Goal: Information Seeking & Learning: Find contact information

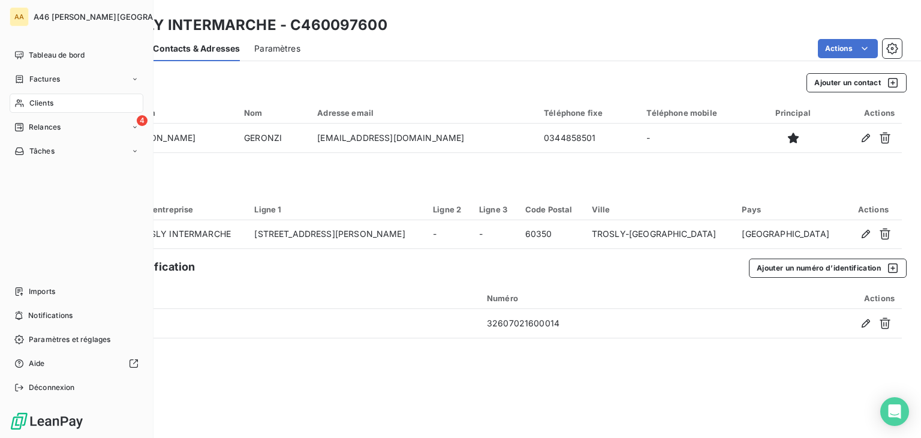
click at [28, 105] on div "Clients" at bounding box center [77, 103] width 134 height 19
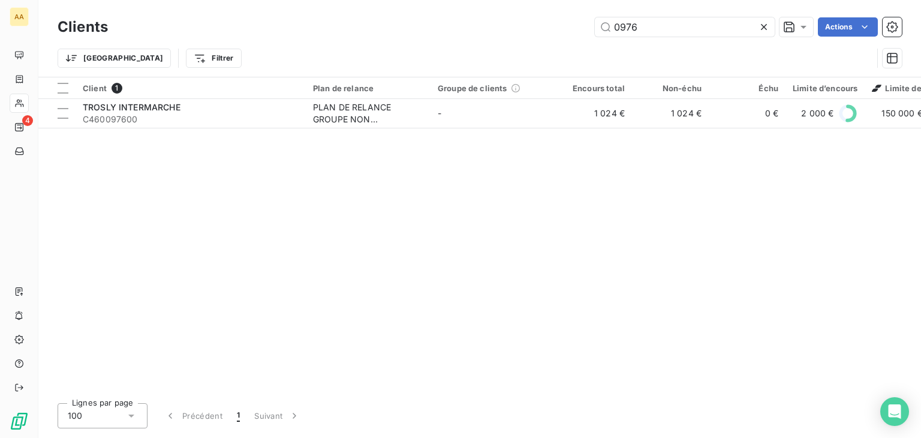
drag, startPoint x: 643, startPoint y: 23, endPoint x: 588, endPoint y: 27, distance: 55.3
click at [587, 25] on div "0976 Actions" at bounding box center [511, 26] width 779 height 19
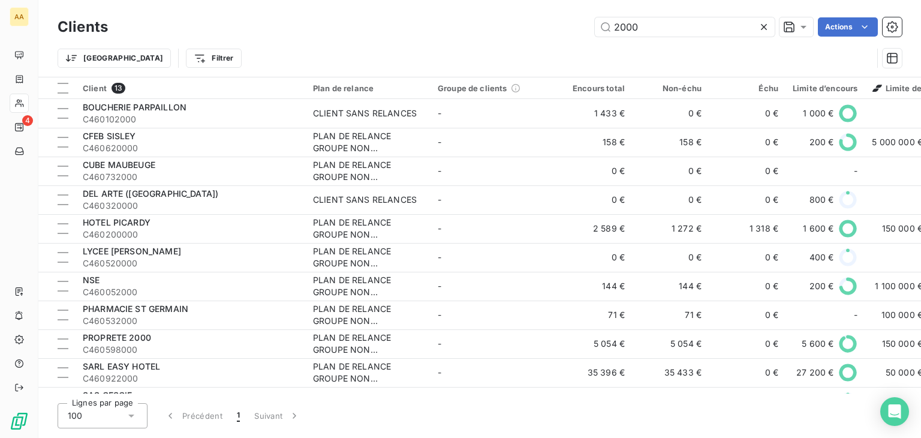
type input "2000"
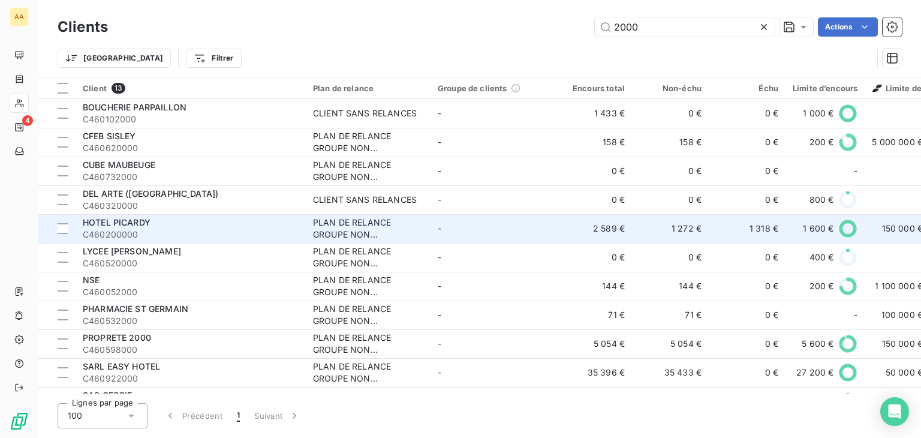
click at [152, 228] on span "C460200000" at bounding box center [191, 234] width 216 height 12
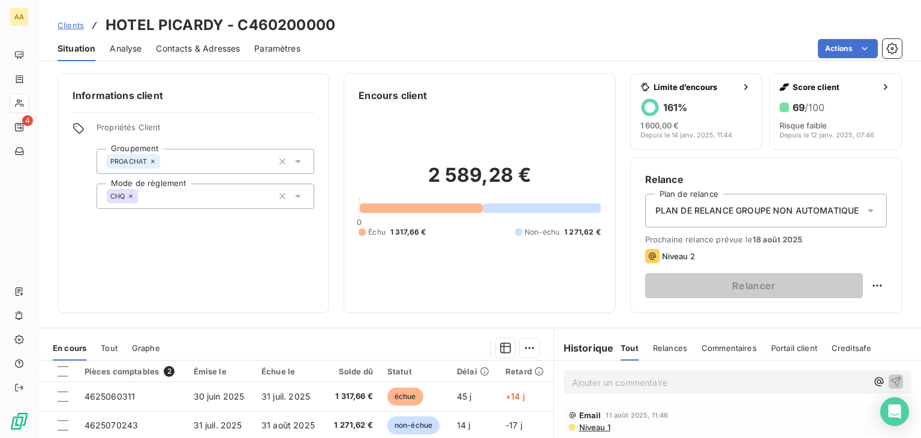
click at [186, 45] on span "Contacts & Adresses" at bounding box center [198, 49] width 84 height 12
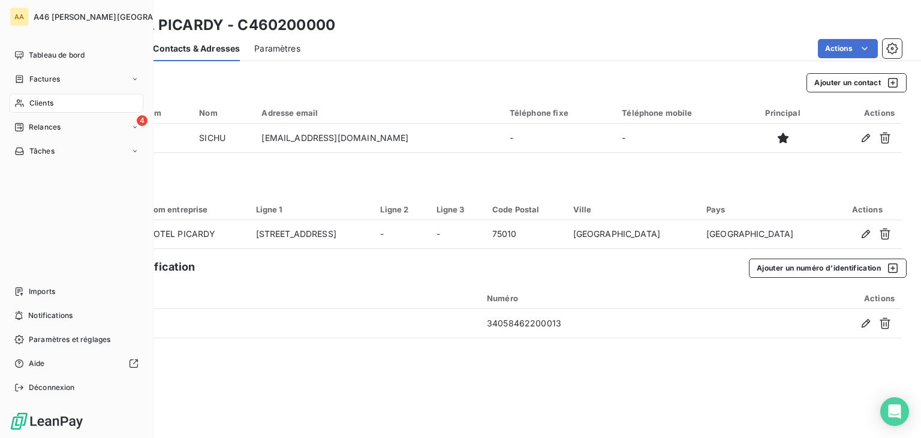
click at [44, 106] on span "Clients" at bounding box center [41, 103] width 24 height 11
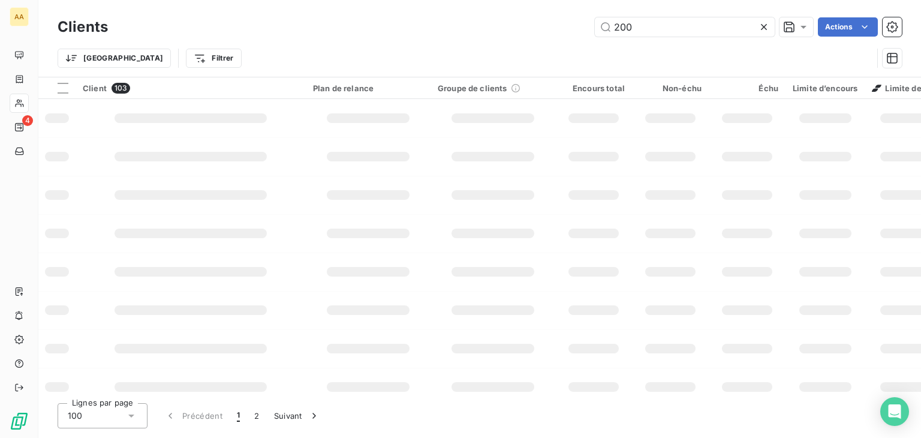
type input "2005"
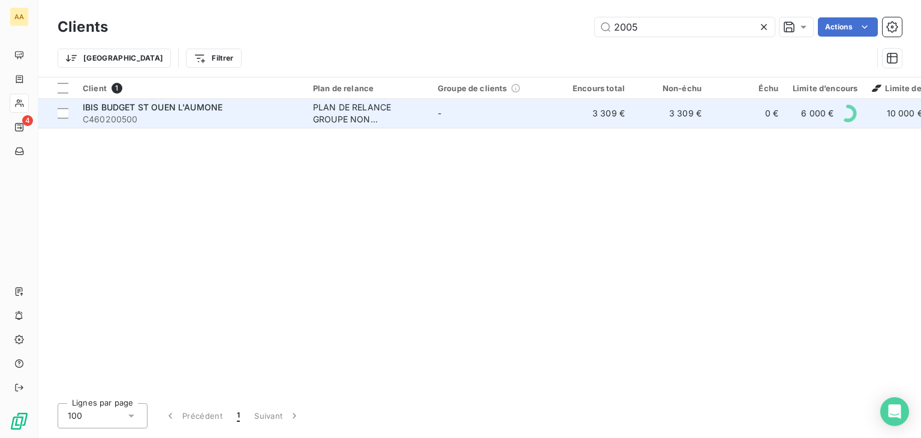
click at [260, 120] on span "C460200500" at bounding box center [191, 119] width 216 height 12
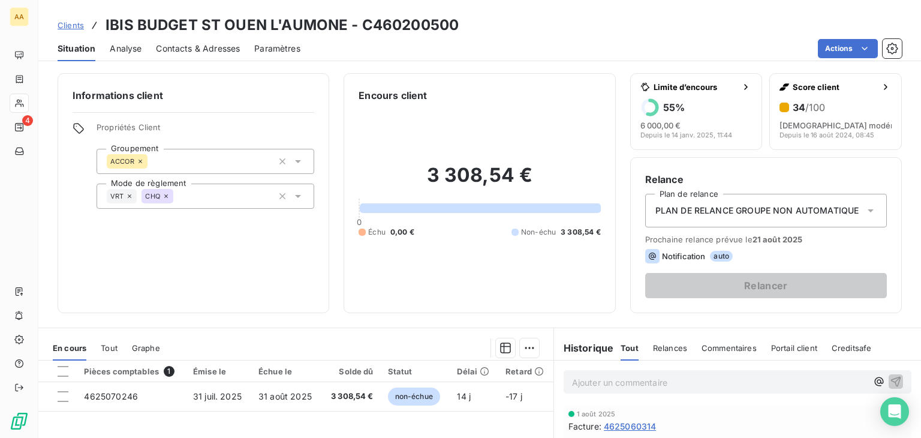
click at [204, 52] on span "Contacts & Adresses" at bounding box center [198, 49] width 84 height 12
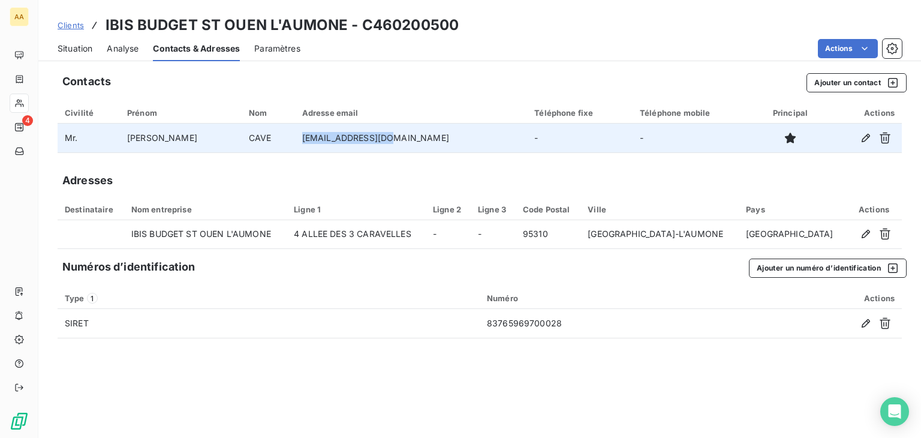
drag, startPoint x: 379, startPoint y: 138, endPoint x: 281, endPoint y: 137, distance: 98.9
click at [295, 137] on td "hb392-re@accor.com" at bounding box center [411, 137] width 233 height 29
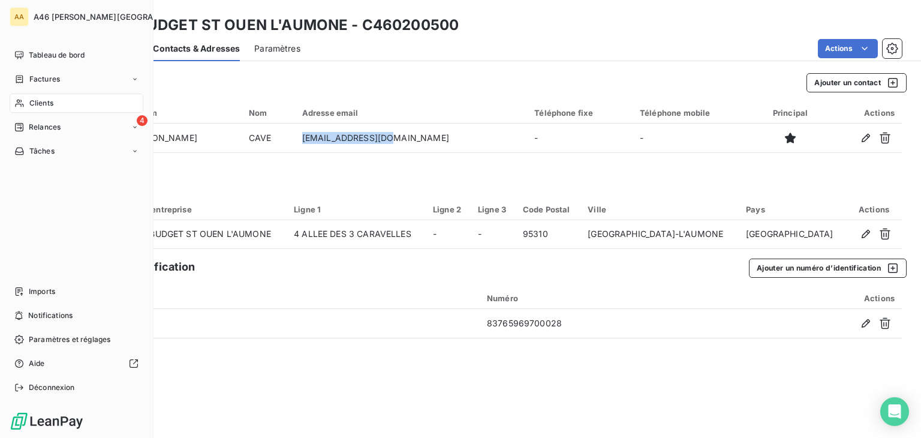
drag, startPoint x: 36, startPoint y: 106, endPoint x: 136, endPoint y: 107, distance: 100.1
click at [36, 106] on span "Clients" at bounding box center [41, 103] width 24 height 11
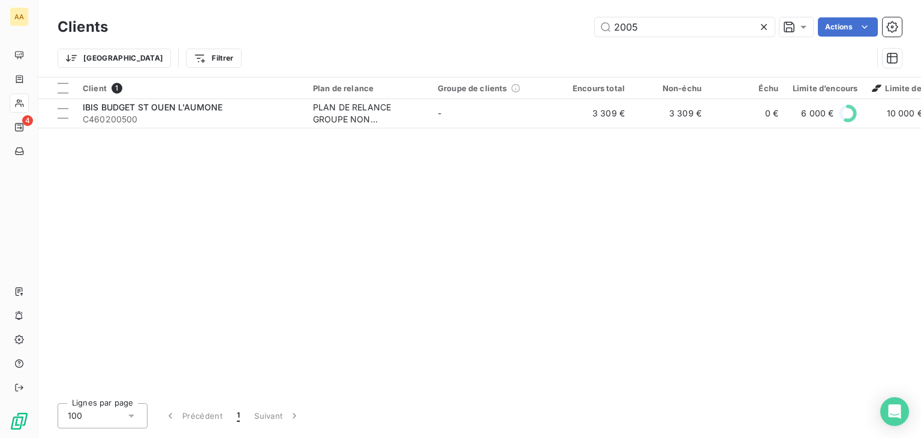
drag, startPoint x: 679, startPoint y: 24, endPoint x: 595, endPoint y: 15, distance: 84.4
click at [595, 15] on div "Clients 2005 Actions" at bounding box center [480, 26] width 844 height 25
type input "2013"
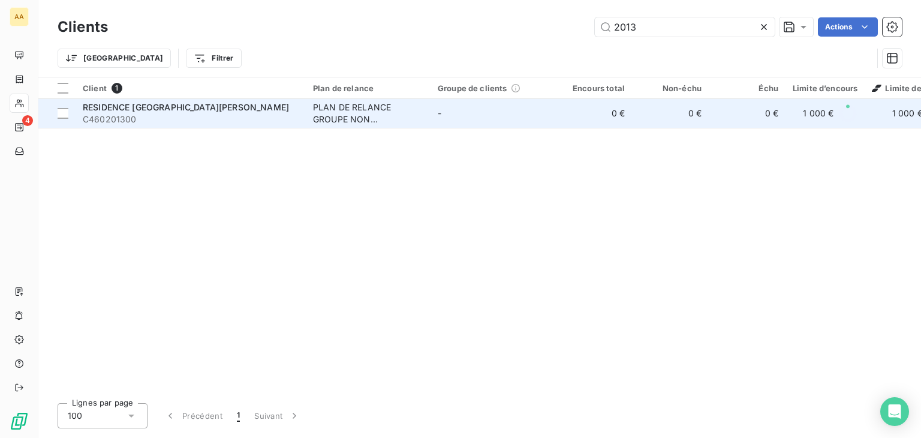
click at [249, 113] on span "C460201300" at bounding box center [191, 119] width 216 height 12
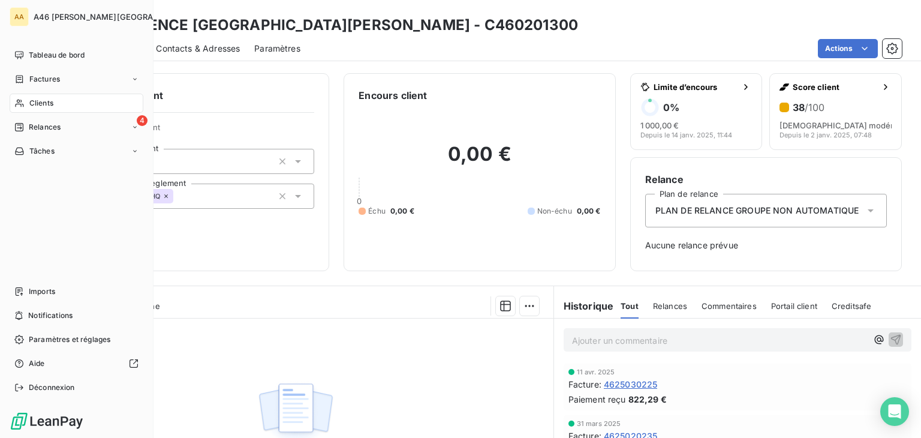
click at [53, 104] on span "Clients" at bounding box center [41, 103] width 24 height 11
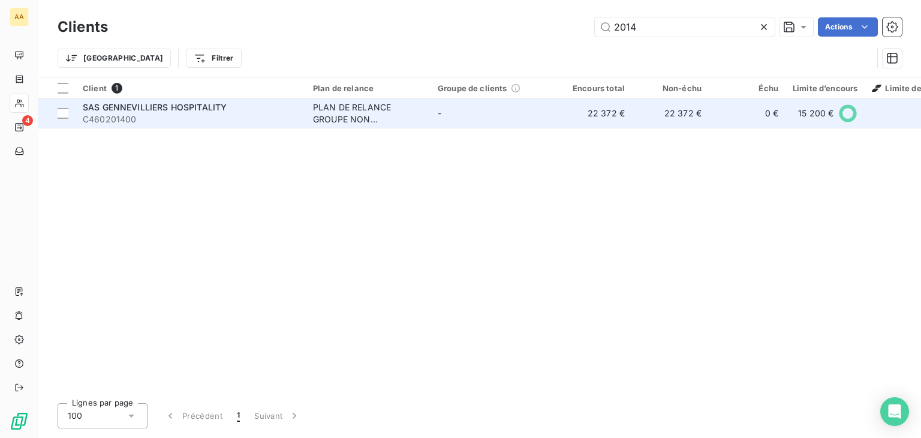
type input "2014"
click at [330, 114] on div "PLAN DE RELANCE GROUPE NON AUTOMATIQUE" at bounding box center [368, 113] width 110 height 24
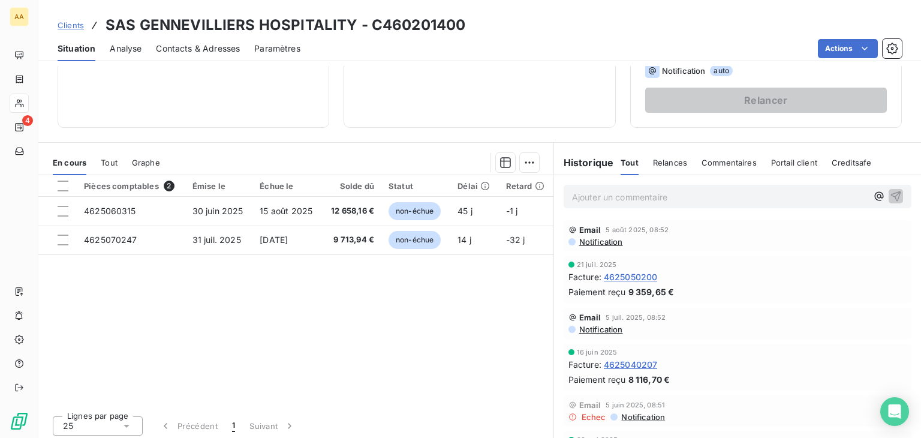
scroll to position [189, 0]
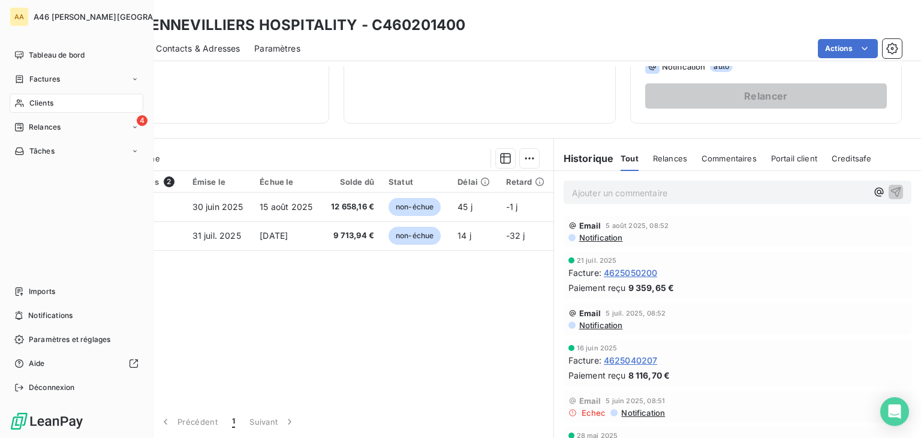
click at [37, 106] on span "Clients" at bounding box center [41, 103] width 24 height 11
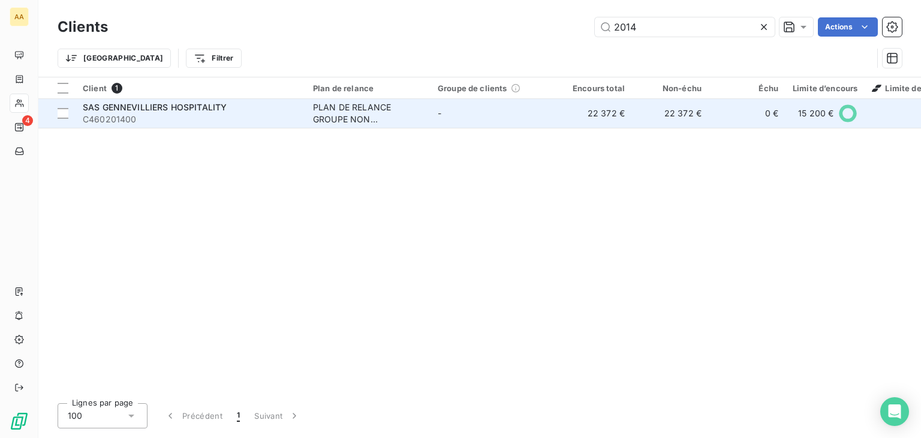
click at [384, 107] on div "PLAN DE RELANCE GROUPE NON AUTOMATIQUE" at bounding box center [368, 113] width 110 height 24
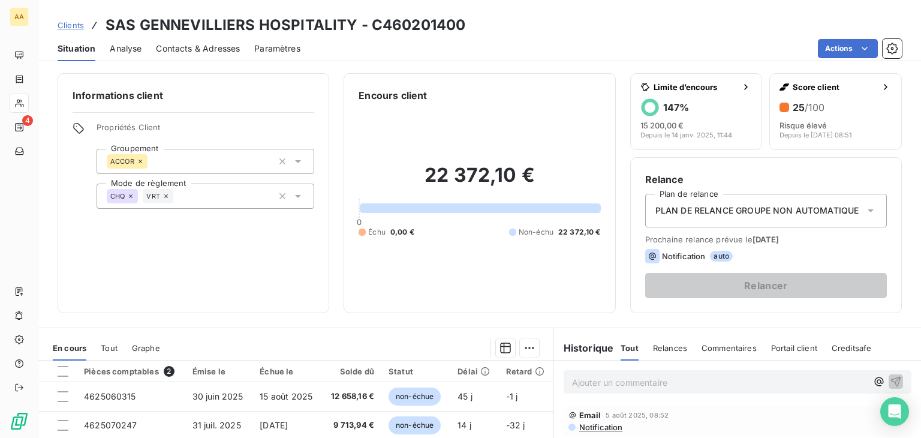
click at [197, 49] on span "Contacts & Adresses" at bounding box center [198, 49] width 84 height 12
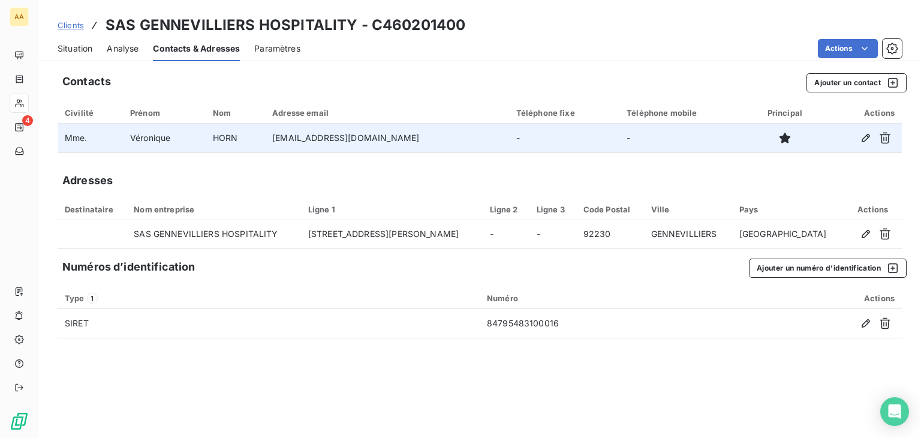
drag, startPoint x: 415, startPoint y: 137, endPoint x: 261, endPoint y: 140, distance: 153.5
click at [261, 140] on tr "Mme. Véronique HORN veronique.horn@welcomotel.com - -" at bounding box center [480, 137] width 844 height 29
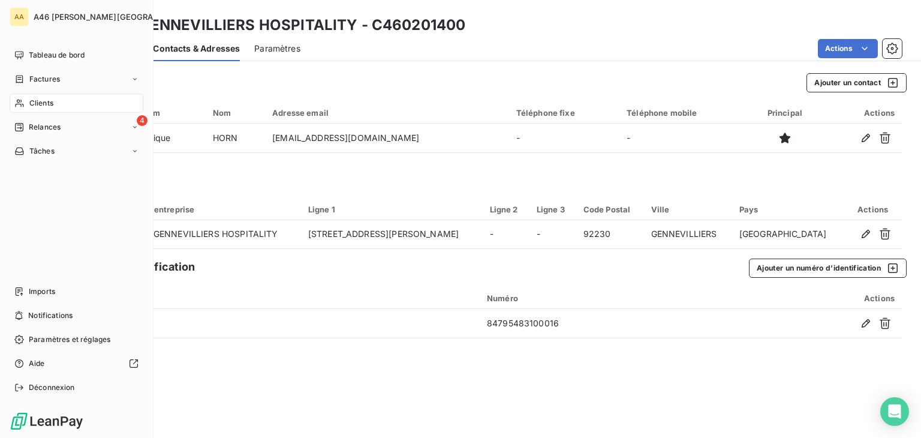
click at [41, 106] on span "Clients" at bounding box center [41, 103] width 24 height 11
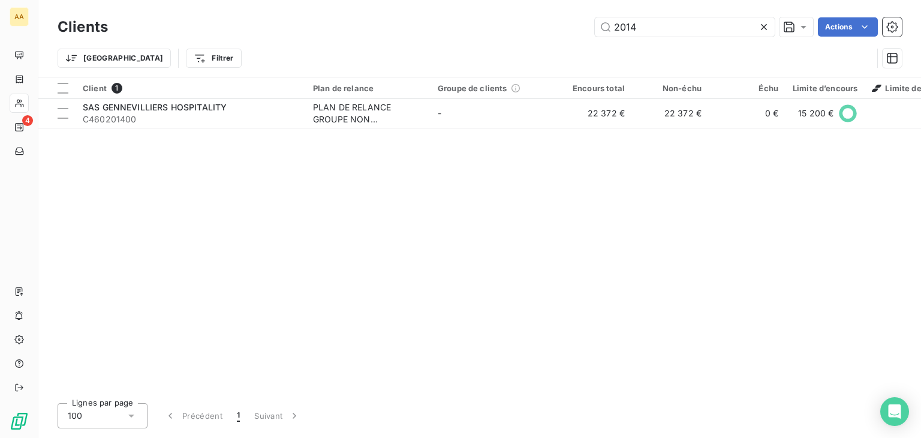
drag, startPoint x: 646, startPoint y: 26, endPoint x: 547, endPoint y: 37, distance: 100.2
click at [547, 37] on div "Clients 2014 Actions" at bounding box center [480, 26] width 844 height 25
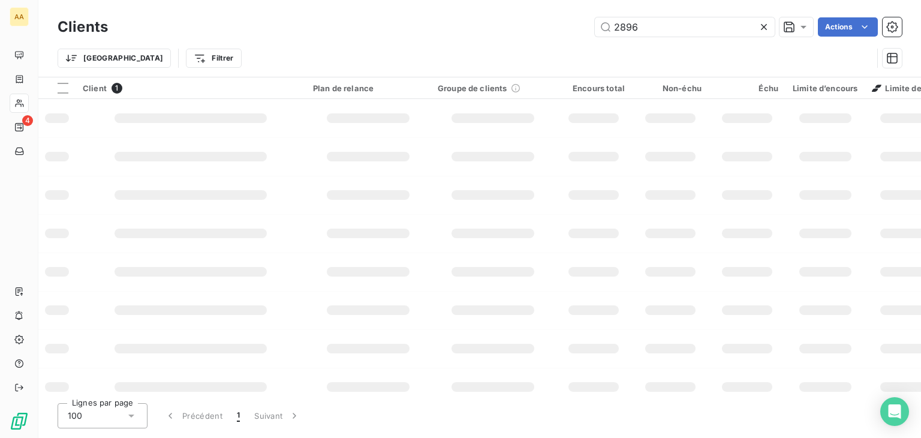
type input "2896"
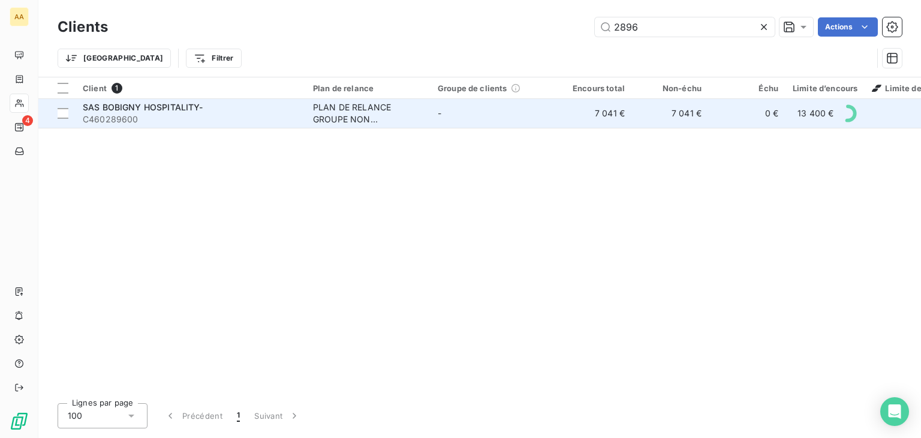
click at [273, 113] on span "C460289600" at bounding box center [191, 119] width 216 height 12
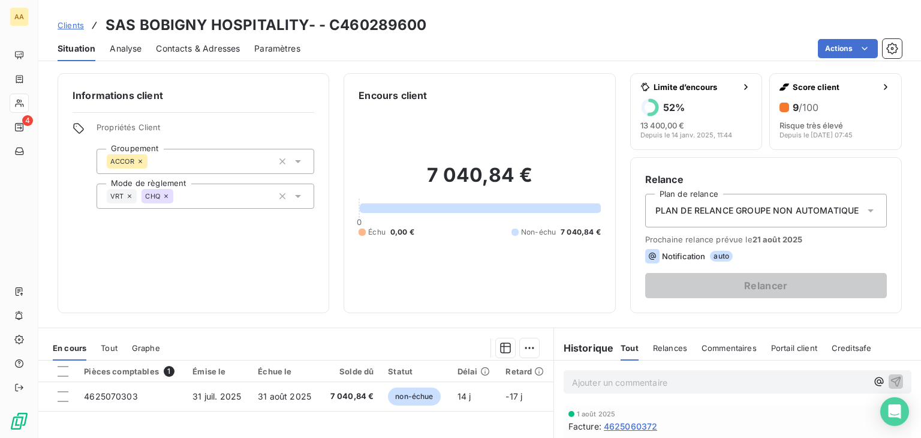
click at [192, 53] on span "Contacts & Adresses" at bounding box center [198, 49] width 84 height 12
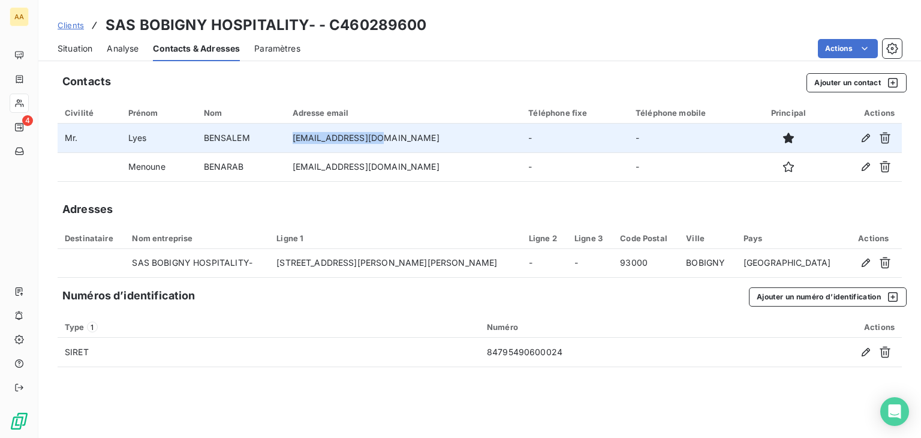
drag, startPoint x: 410, startPoint y: 140, endPoint x: 312, endPoint y: 135, distance: 98.4
click at [295, 136] on td "hb5z7-gm@accor.com" at bounding box center [403, 137] width 236 height 29
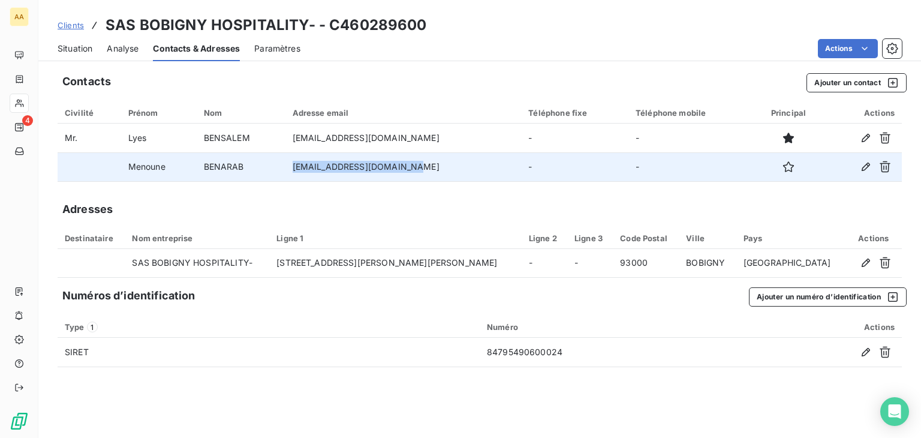
drag, startPoint x: 436, startPoint y: 167, endPoint x: 297, endPoint y: 166, distance: 139.1
click at [297, 166] on td "menoune.benarab@accor.com" at bounding box center [403, 166] width 236 height 29
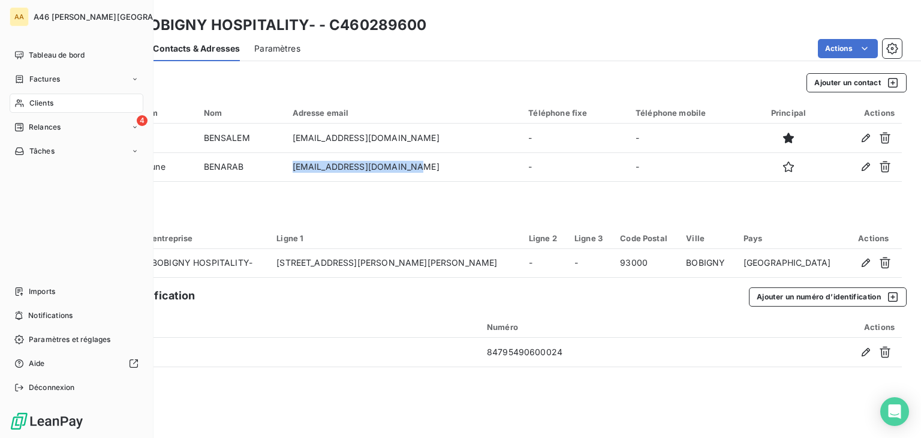
drag, startPoint x: 37, startPoint y: 100, endPoint x: 136, endPoint y: 100, distance: 98.9
click at [37, 100] on span "Clients" at bounding box center [41, 103] width 24 height 11
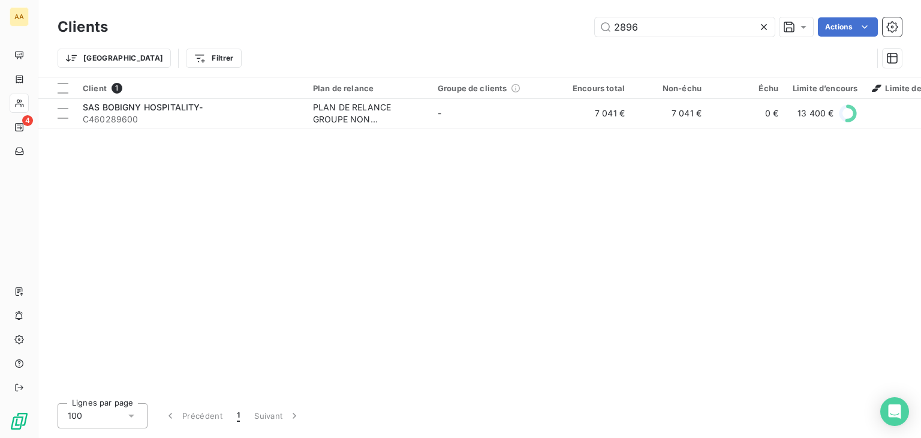
drag, startPoint x: 677, startPoint y: 28, endPoint x: 501, endPoint y: 17, distance: 177.2
click at [501, 17] on div "2896 Actions" at bounding box center [511, 26] width 779 height 19
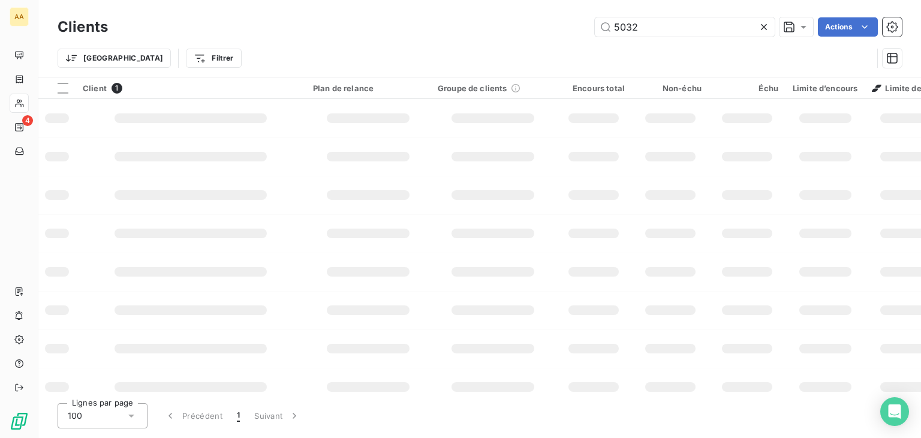
type input "5032"
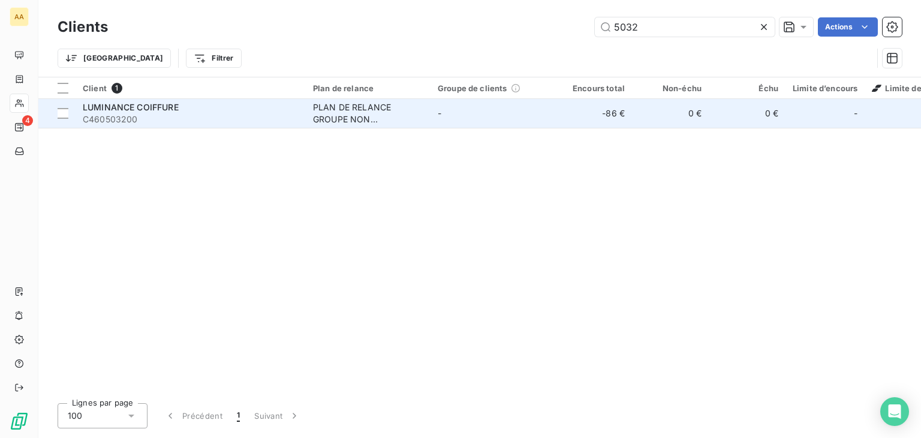
click at [216, 122] on span "C460503200" at bounding box center [191, 119] width 216 height 12
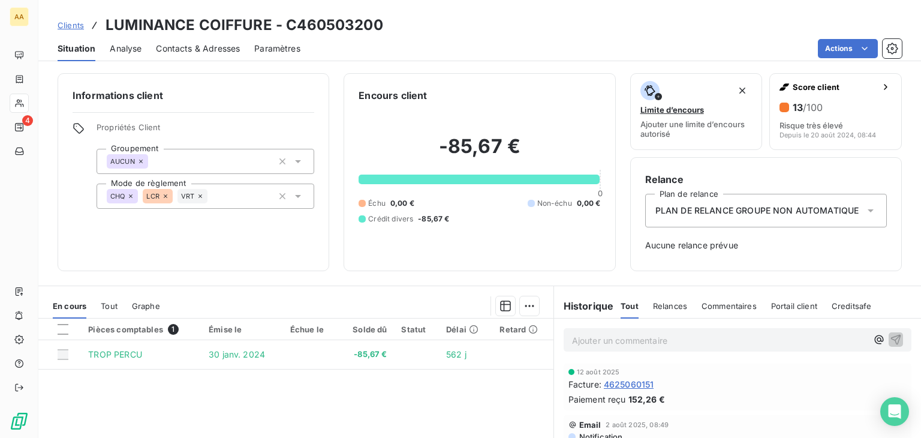
click at [204, 47] on span "Contacts & Adresses" at bounding box center [198, 49] width 84 height 12
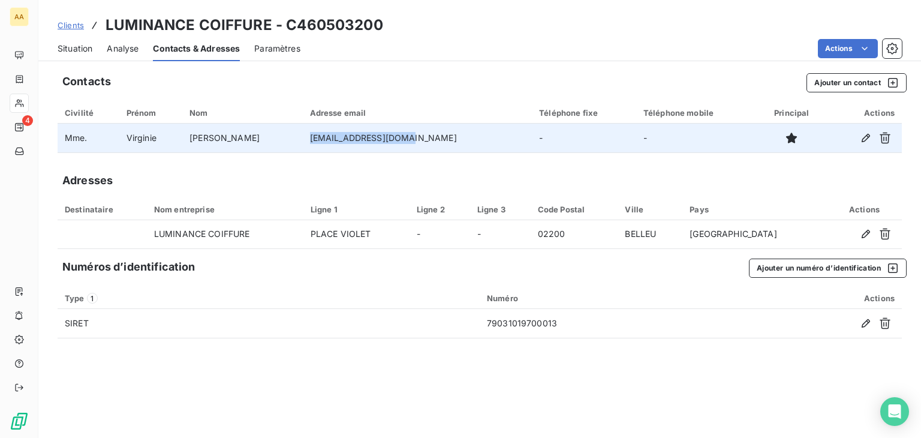
drag, startPoint x: 403, startPoint y: 141, endPoint x: 297, endPoint y: 143, distance: 106.1
click at [303, 143] on td "louloutecoco@free.fr" at bounding box center [418, 137] width 230 height 29
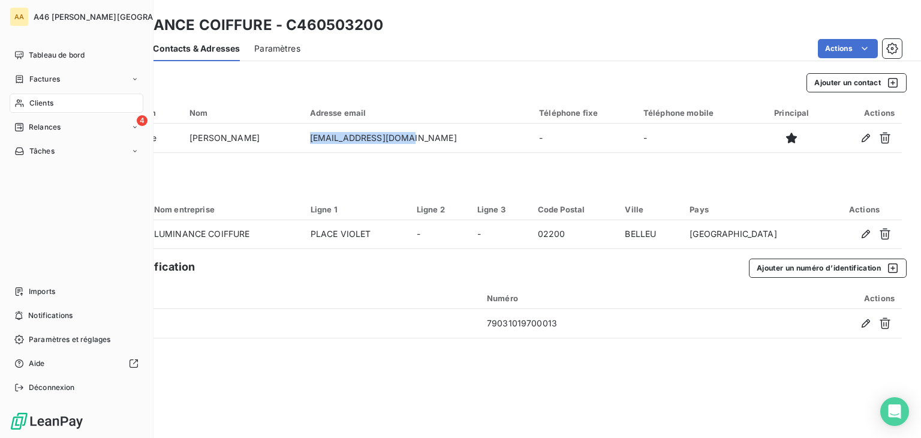
click at [38, 106] on span "Clients" at bounding box center [41, 103] width 24 height 11
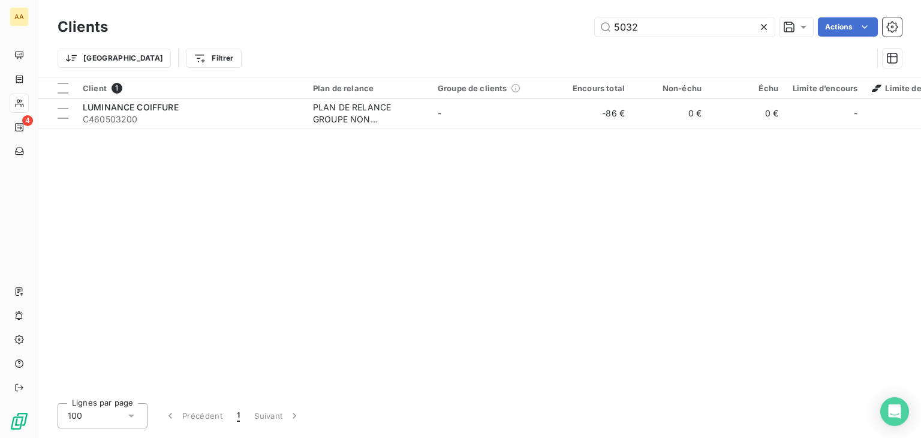
drag, startPoint x: 670, startPoint y: 27, endPoint x: 526, endPoint y: 23, distance: 143.9
click at [526, 23] on div "5032 Actions" at bounding box center [511, 26] width 779 height 19
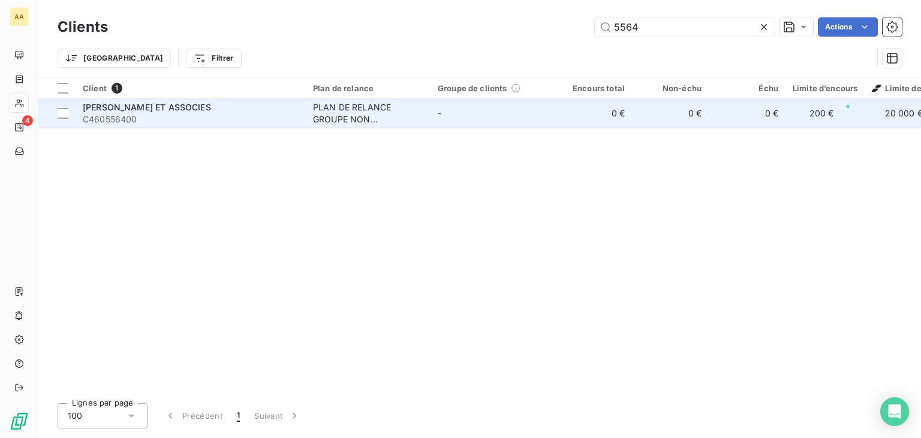
type input "5564"
click at [241, 112] on div "SELARL CARLIER ET ASSOCIES" at bounding box center [191, 107] width 216 height 12
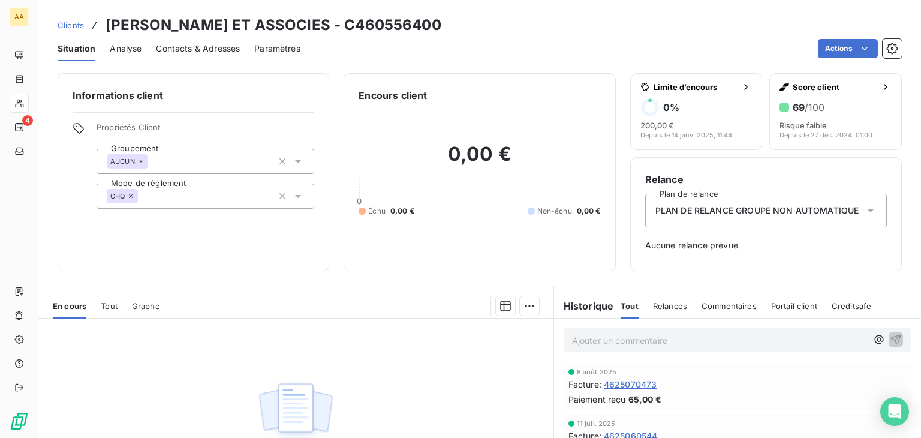
click at [185, 49] on span "Contacts & Adresses" at bounding box center [198, 49] width 84 height 12
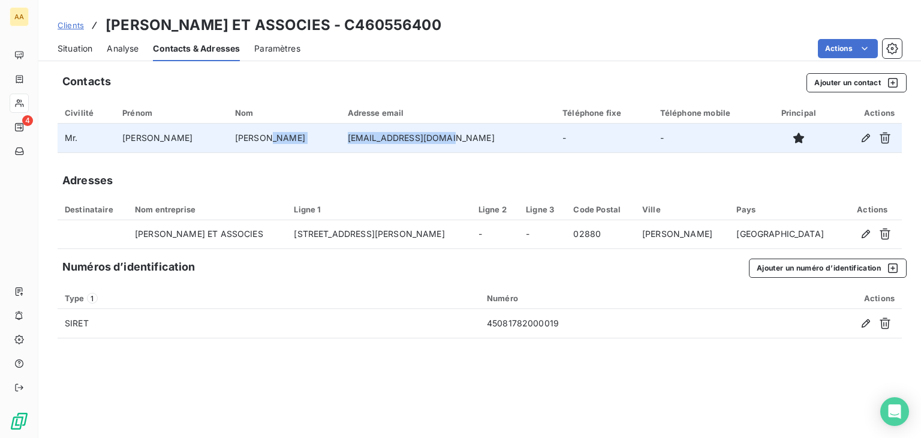
drag, startPoint x: 421, startPoint y: 134, endPoint x: 317, endPoint y: 130, distance: 104.4
click at [317, 130] on tr "Mr. Jean françois CARLIER drjfcarlier@orange.fr - -" at bounding box center [480, 137] width 844 height 29
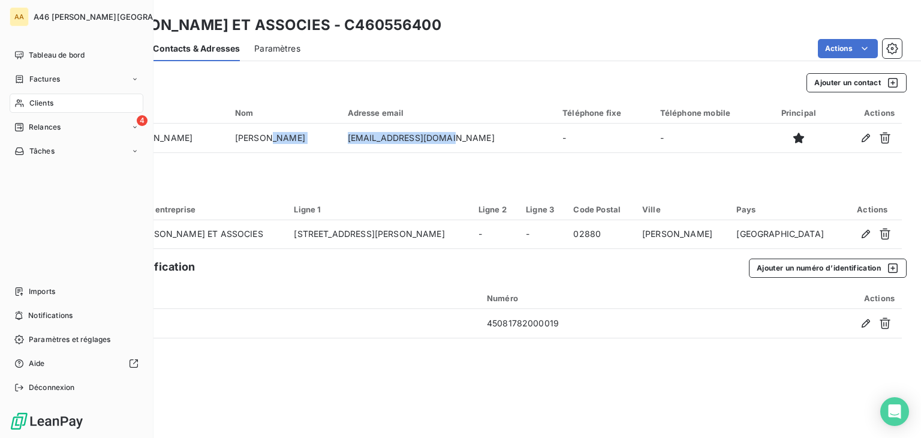
click at [44, 99] on span "Clients" at bounding box center [41, 103] width 24 height 11
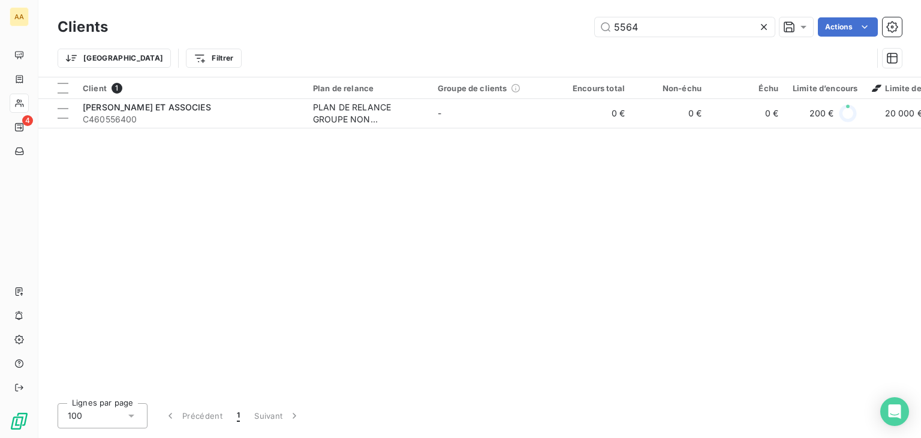
drag, startPoint x: 640, startPoint y: 27, endPoint x: 581, endPoint y: 29, distance: 58.2
click at [581, 29] on div "5564 Actions" at bounding box center [511, 26] width 779 height 19
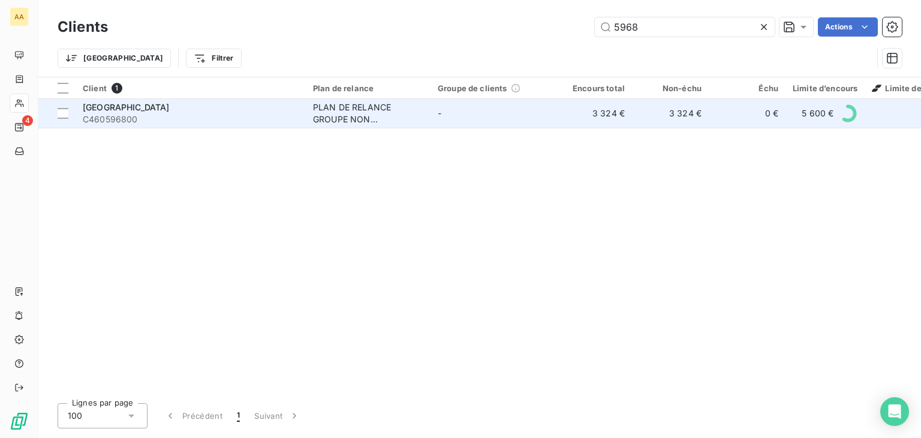
type input "5968"
click at [379, 105] on div "PLAN DE RELANCE GROUPE NON AUTOMATIQUE" at bounding box center [368, 113] width 110 height 24
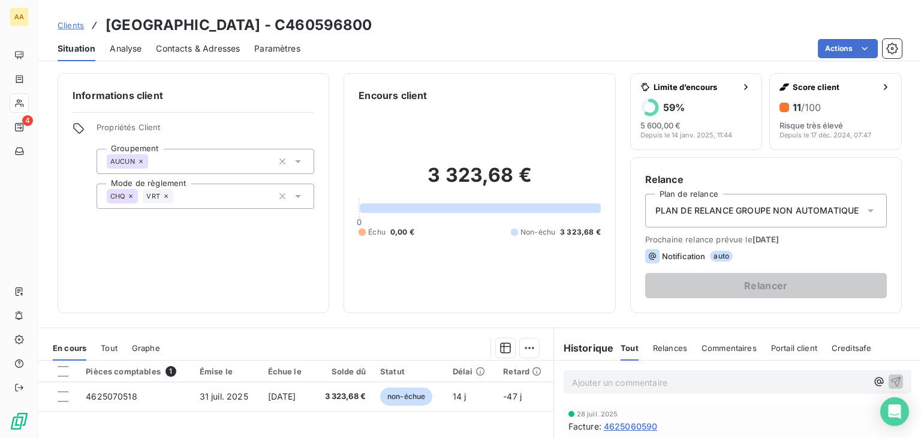
click at [199, 47] on span "Contacts & Adresses" at bounding box center [198, 49] width 84 height 12
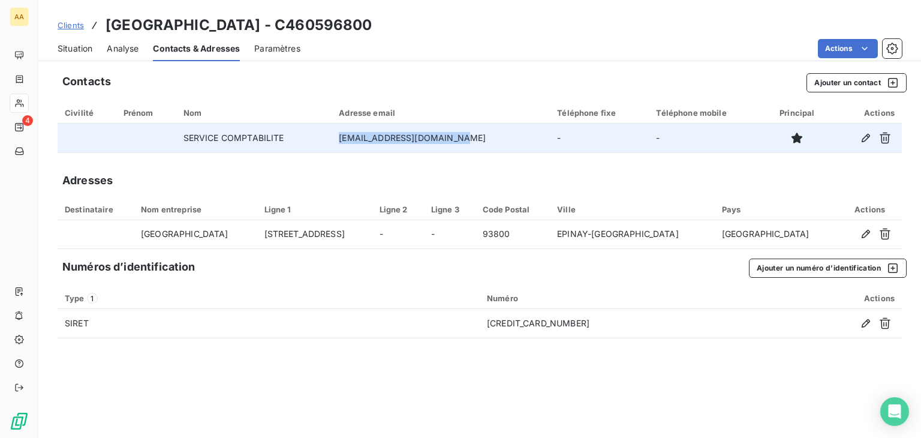
drag, startPoint x: 481, startPoint y: 140, endPoint x: 349, endPoint y: 140, distance: 131.9
click at [349, 140] on tr "SERVICE COMPTABILITE contact@hoteldelaseine.fr - -" at bounding box center [480, 137] width 844 height 29
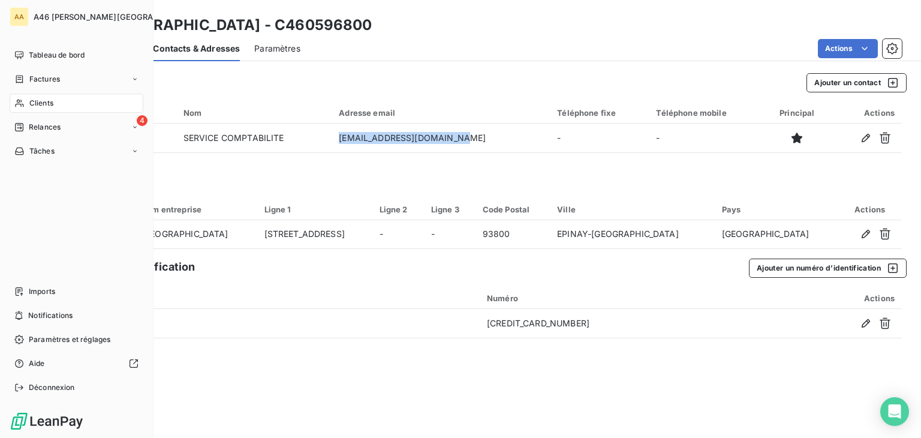
click at [46, 103] on span "Clients" at bounding box center [41, 103] width 24 height 11
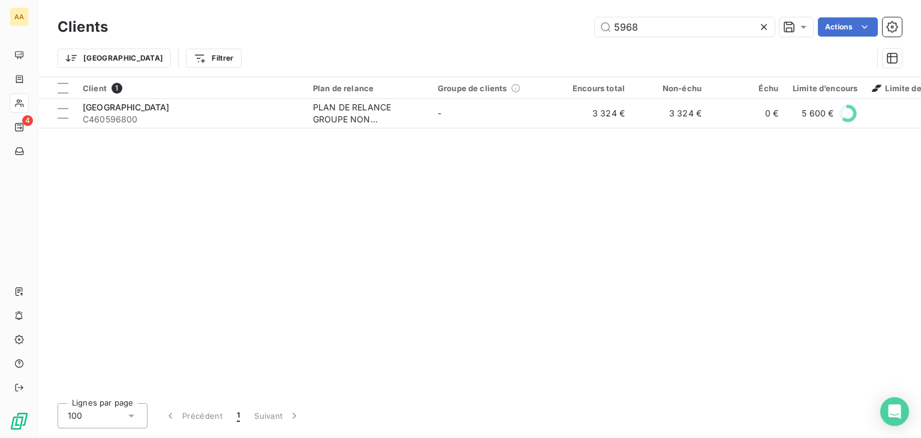
drag, startPoint x: 640, startPoint y: 24, endPoint x: 591, endPoint y: 34, distance: 50.1
click at [591, 34] on div "5968 Actions" at bounding box center [511, 26] width 779 height 19
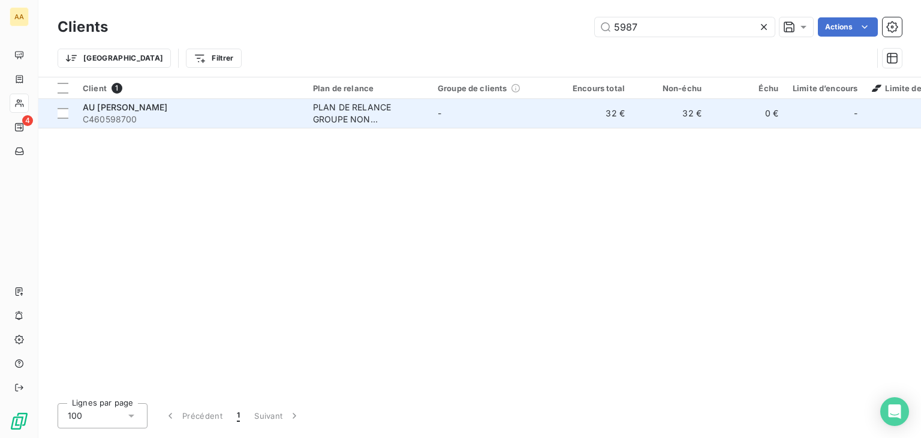
type input "5987"
click at [188, 113] on span "C460598700" at bounding box center [191, 119] width 216 height 12
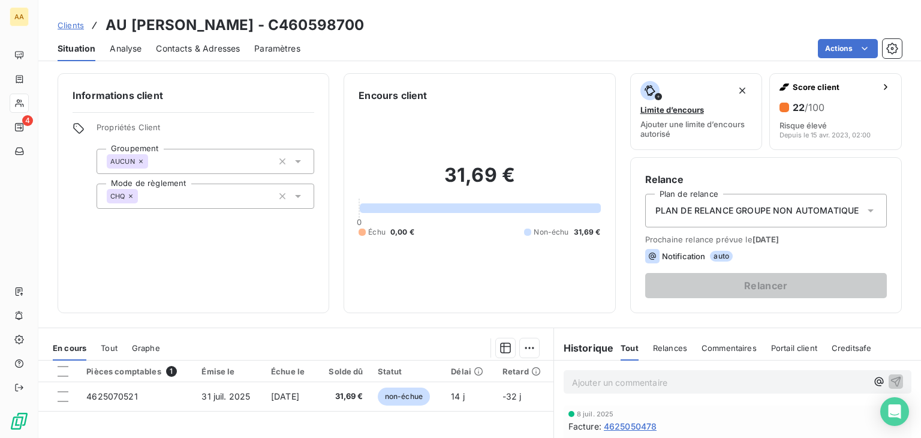
click at [197, 46] on span "Contacts & Adresses" at bounding box center [198, 49] width 84 height 12
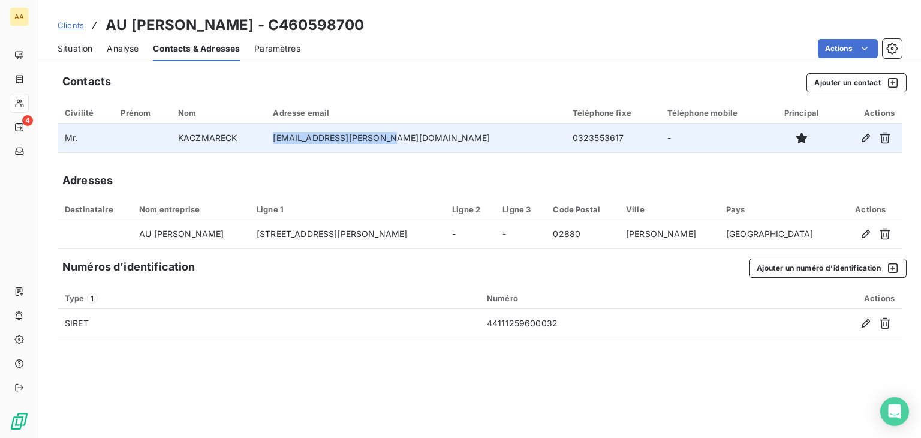
drag, startPoint x: 444, startPoint y: 137, endPoint x: 305, endPoint y: 144, distance: 138.7
click at [305, 144] on td "baraubucy-bucy@orange.fr" at bounding box center [415, 137] width 299 height 29
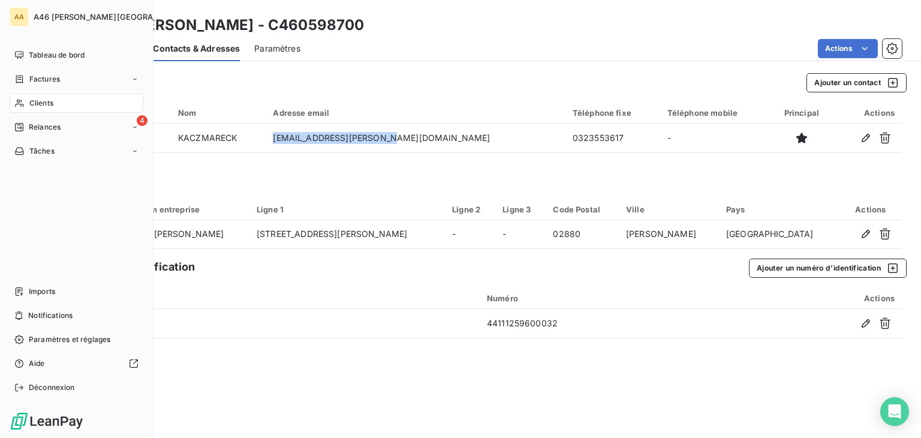
click at [44, 104] on span "Clients" at bounding box center [41, 103] width 24 height 11
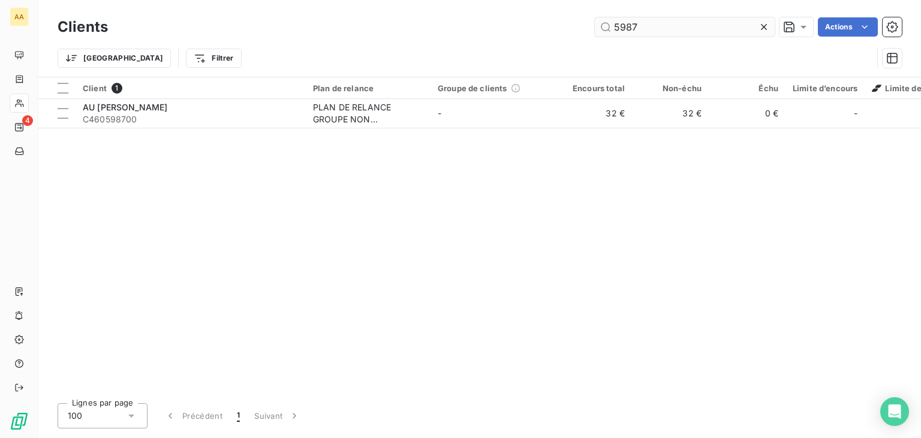
drag, startPoint x: 613, startPoint y: 23, endPoint x: 599, endPoint y: 25, distance: 14.6
click at [599, 25] on input "5987" at bounding box center [685, 26] width 180 height 19
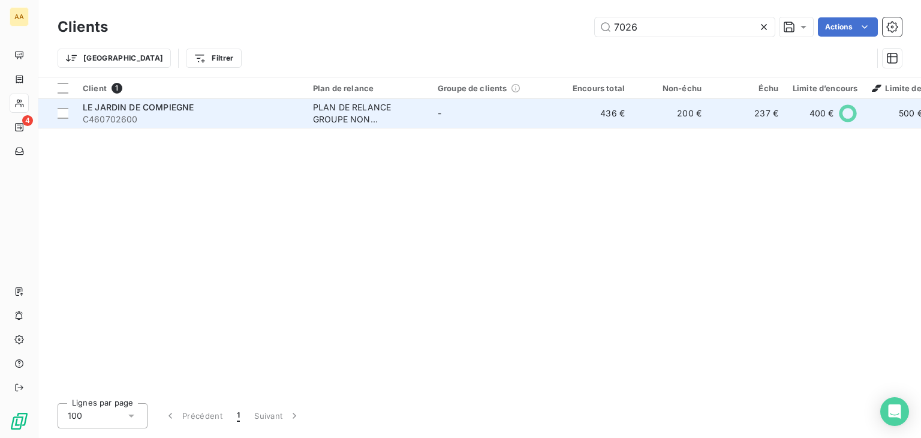
type input "7026"
click at [259, 117] on span "C460702600" at bounding box center [191, 119] width 216 height 12
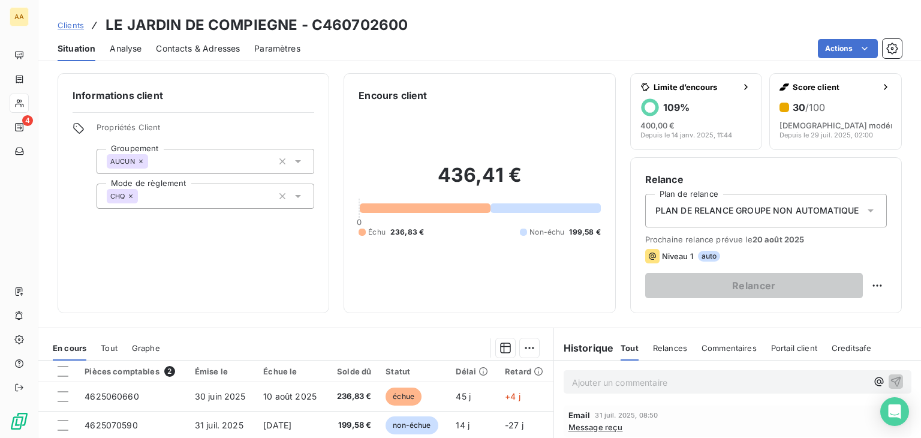
click at [209, 44] on span "Contacts & Adresses" at bounding box center [198, 49] width 84 height 12
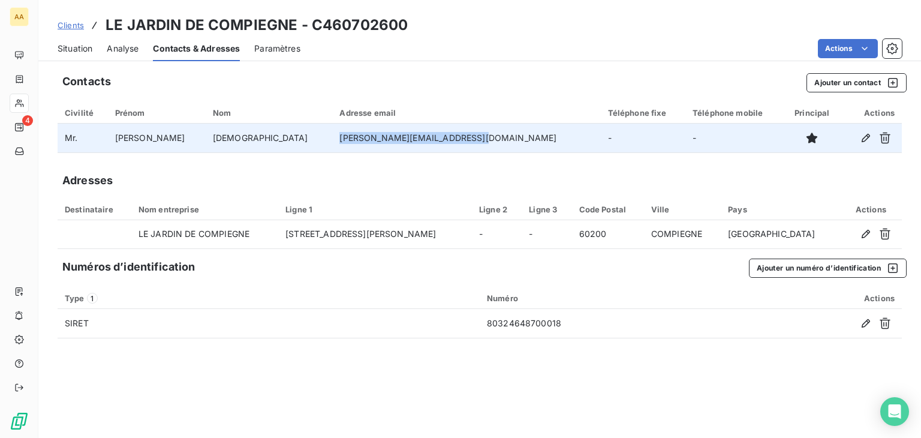
drag, startPoint x: 481, startPoint y: 142, endPoint x: 324, endPoint y: 140, distance: 157.1
click at [332, 140] on td "mohammed-kamal.kabbari@sfr.fr" at bounding box center [466, 137] width 268 height 29
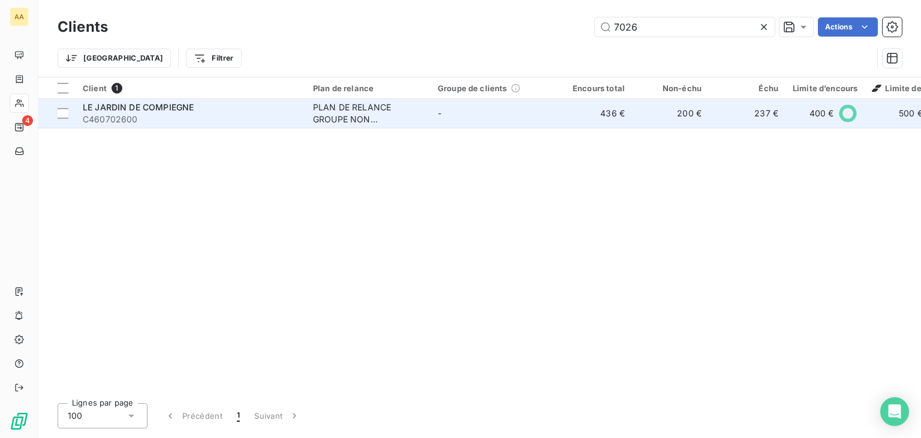
click at [298, 113] on span "C460702600" at bounding box center [191, 119] width 216 height 12
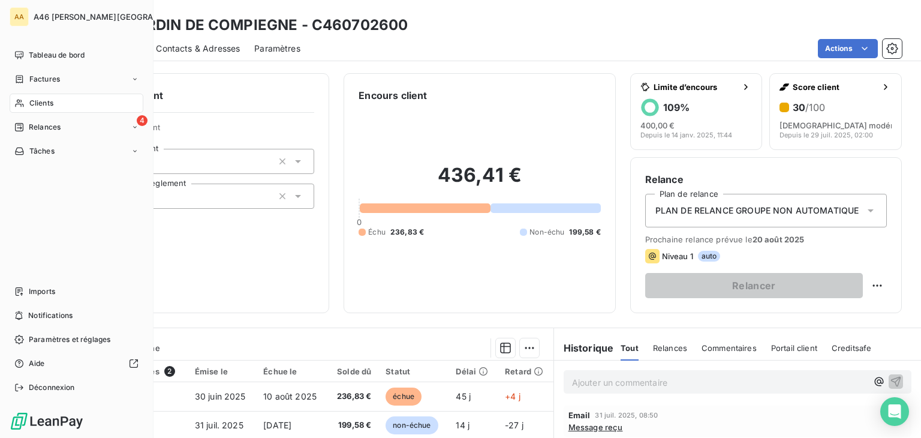
click at [41, 104] on span "Clients" at bounding box center [41, 103] width 24 height 11
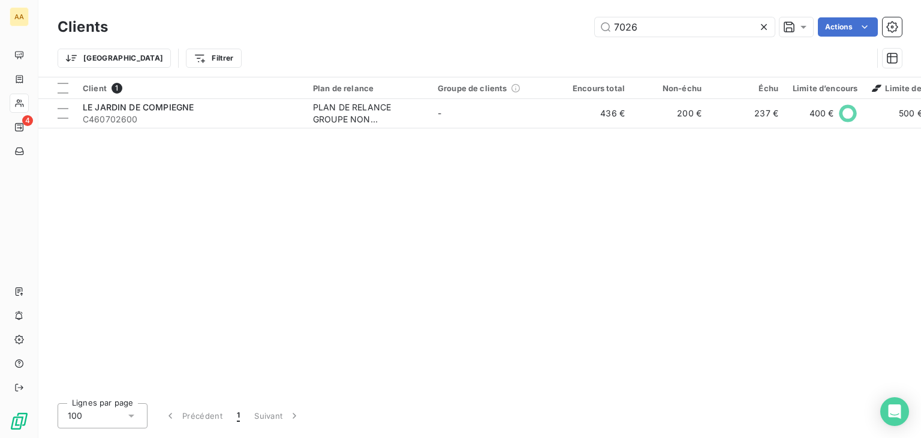
drag, startPoint x: 647, startPoint y: 29, endPoint x: 544, endPoint y: 35, distance: 103.3
click at [544, 35] on div "7026 Actions" at bounding box center [511, 26] width 779 height 19
click at [474, 257] on div "Client 1 Plan de relance Groupe de clients Encours total Non-échu Échu Limite d…" at bounding box center [479, 235] width 882 height 316
click at [333, 269] on div "Client 1 Plan de relance Groupe de clients Encours total Non-échu Échu Limite d…" at bounding box center [479, 235] width 882 height 316
click at [504, 260] on div "Client 1 Plan de relance Groupe de clients Encours total Non-échu Échu Limite d…" at bounding box center [479, 235] width 882 height 316
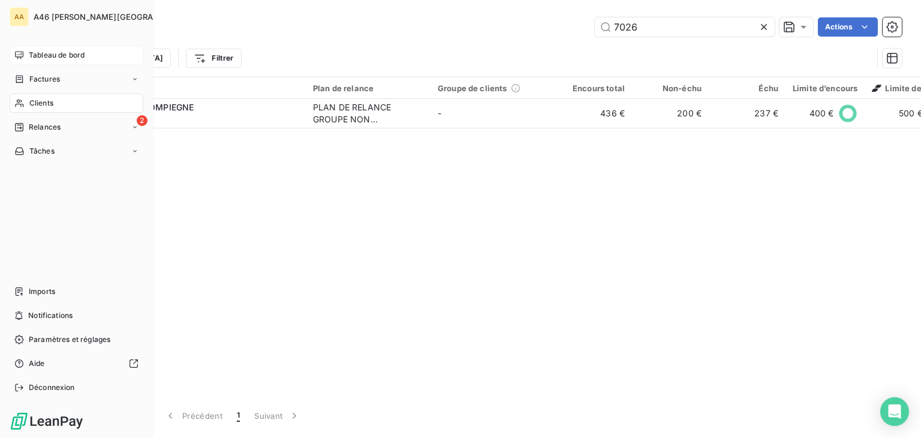
click at [51, 53] on span "Tableau de bord" at bounding box center [57, 55] width 56 height 11
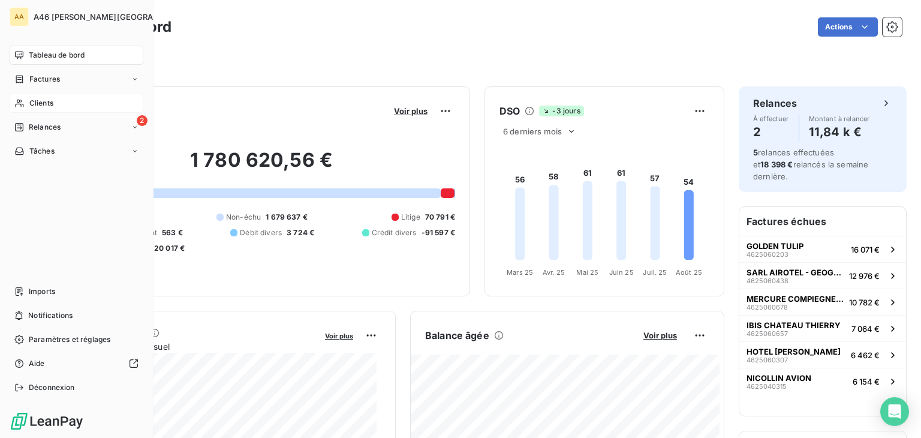
click at [35, 101] on span "Clients" at bounding box center [41, 103] width 24 height 11
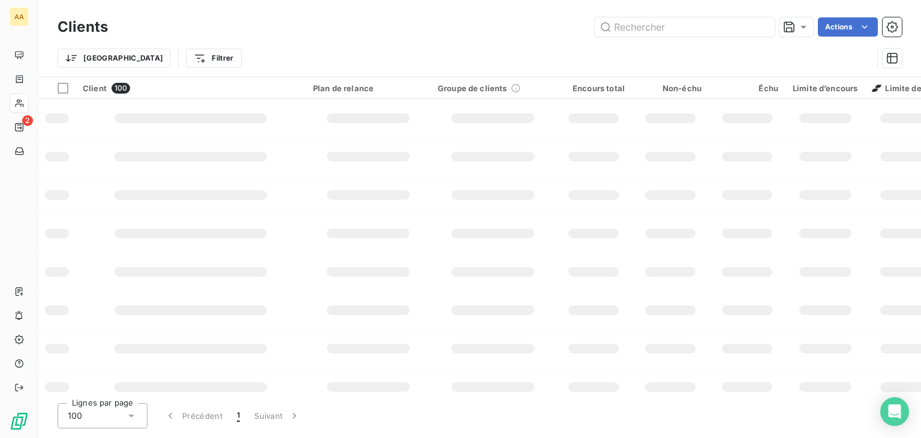
click at [637, 27] on input "text" at bounding box center [685, 26] width 180 height 19
type input "5564"
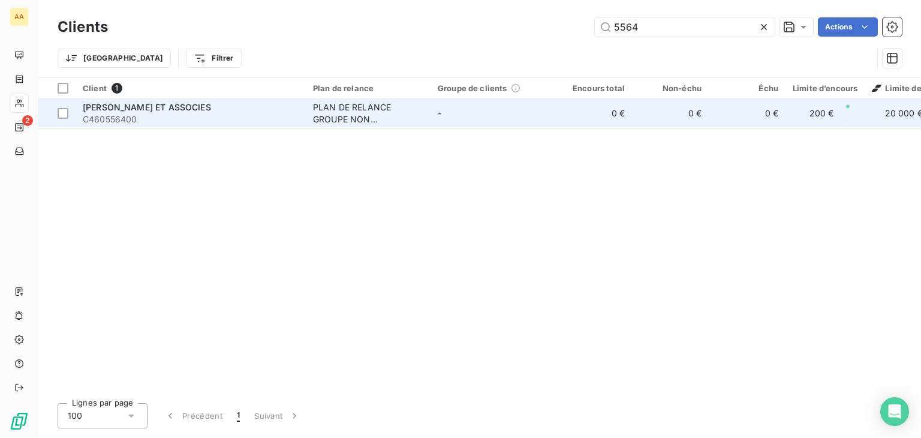
click at [175, 107] on span "SELARL CARLIER ET ASSOCIES" at bounding box center [147, 107] width 128 height 10
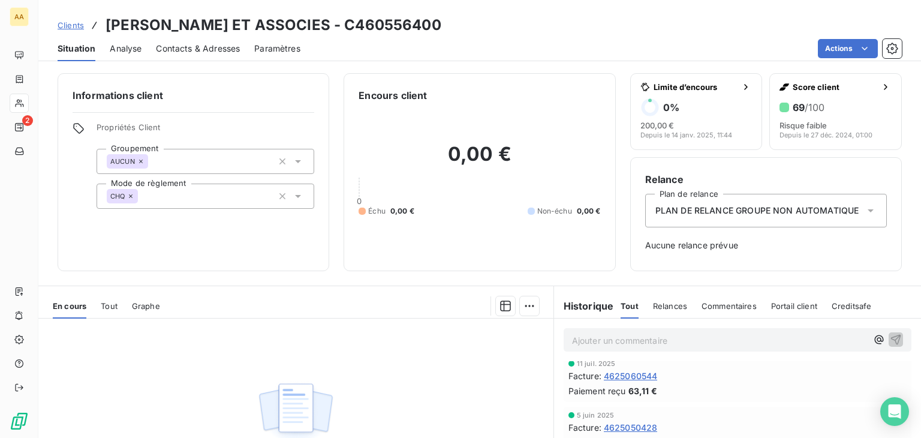
click at [637, 375] on span "4625060544" at bounding box center [631, 375] width 54 height 13
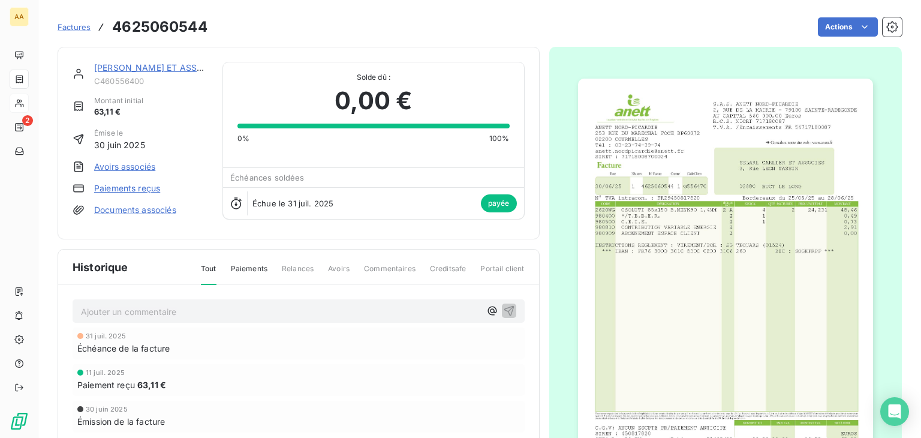
click at [655, 231] on img "button" at bounding box center [725, 287] width 295 height 417
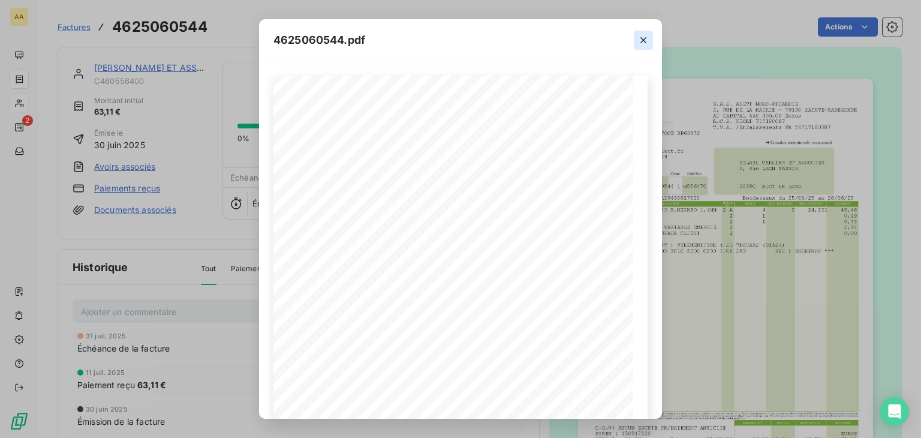
click at [640, 41] on icon "button" at bounding box center [643, 40] width 12 height 12
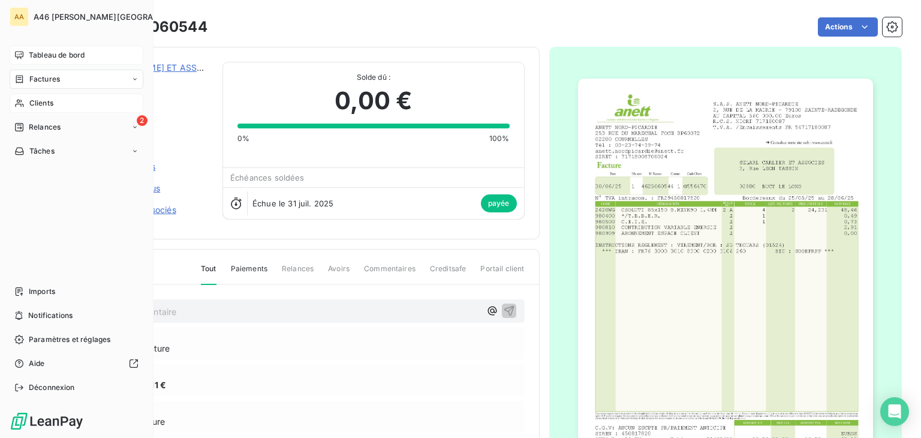
drag, startPoint x: 74, startPoint y: 53, endPoint x: 90, endPoint y: 56, distance: 15.8
click at [74, 53] on span "Tableau de bord" at bounding box center [57, 55] width 56 height 11
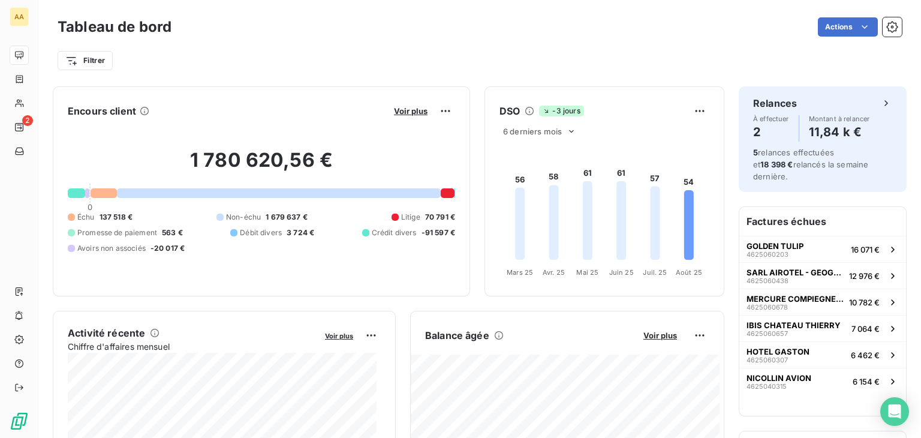
click at [436, 216] on span "70 791 €" at bounding box center [440, 217] width 30 height 11
click at [415, 212] on div "Litige 70 791 €" at bounding box center [423, 217] width 64 height 11
click at [401, 220] on span "Litige" at bounding box center [410, 217] width 19 height 11
click at [401, 219] on span "Litige" at bounding box center [410, 217] width 19 height 11
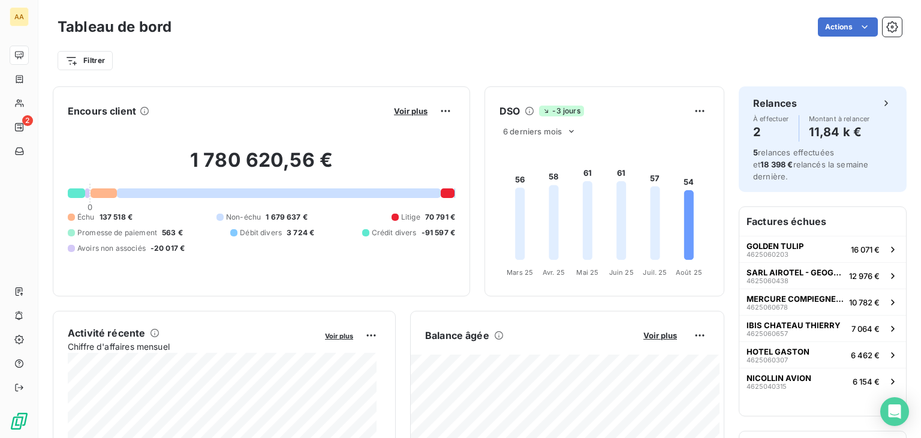
click at [441, 191] on div at bounding box center [448, 193] width 14 height 10
click at [398, 112] on span "Voir plus" at bounding box center [411, 111] width 34 height 10
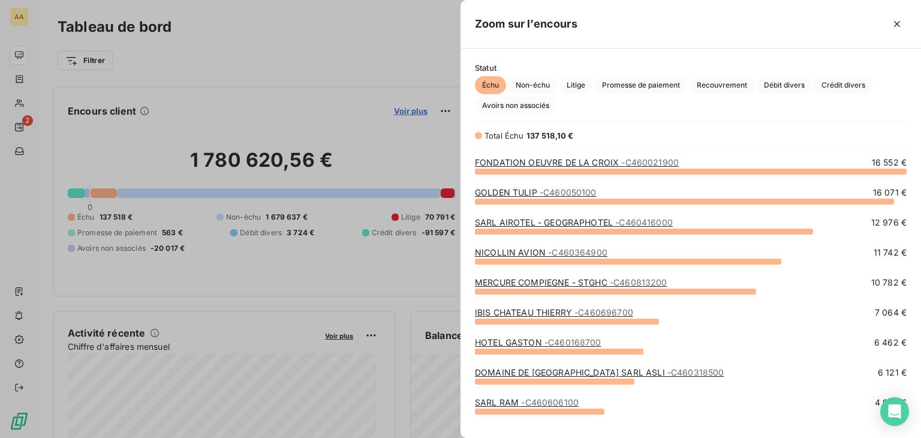
scroll to position [257, 451]
click at [577, 87] on span "Litige" at bounding box center [575, 85] width 33 height 18
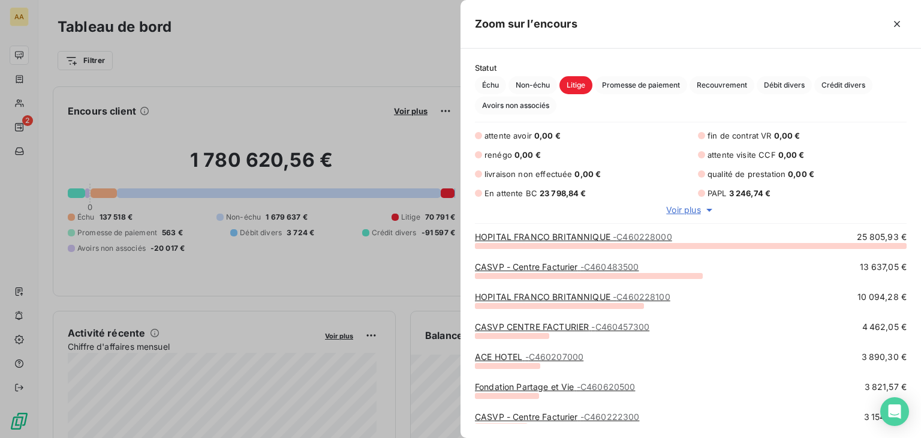
scroll to position [60, 0]
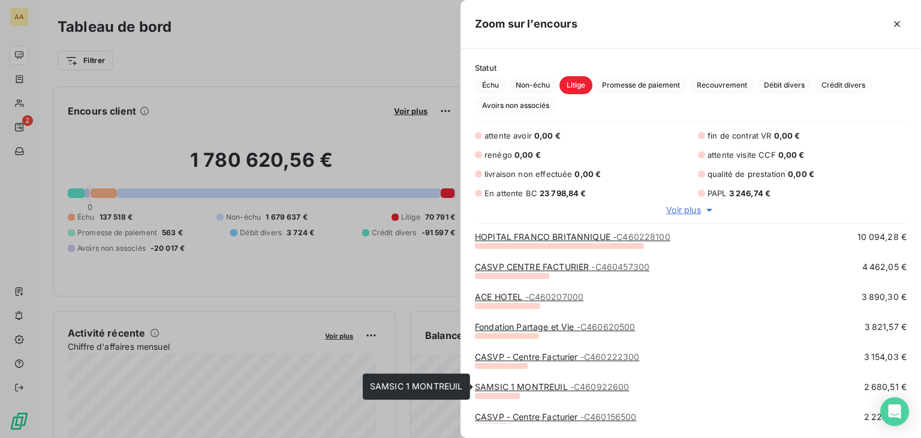
click at [616, 387] on span "- C460922600" at bounding box center [599, 386] width 59 height 10
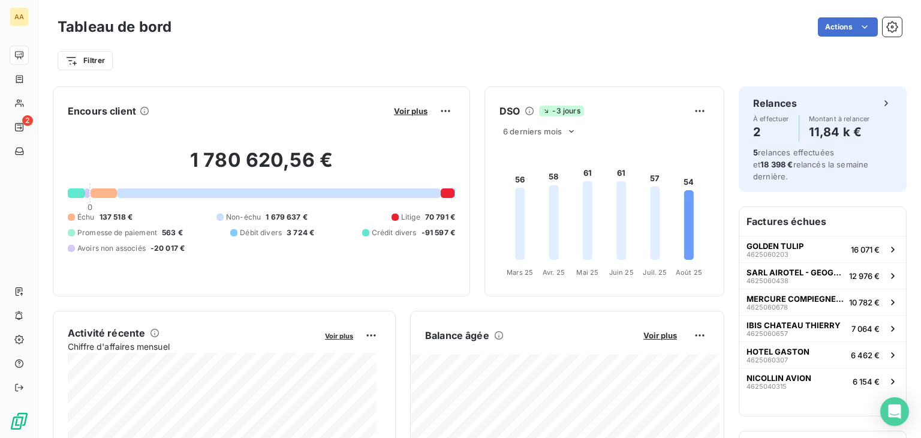
drag, startPoint x: 367, startPoint y: 129, endPoint x: 360, endPoint y: 125, distance: 7.8
click at [367, 129] on div "1 780 620,56 € 0 Échu 137 518 € Non-échu 1 679 637 € Litige 70 791 € Promesse d…" at bounding box center [261, 200] width 387 height 161
